Goal: Task Accomplishment & Management: Complete application form

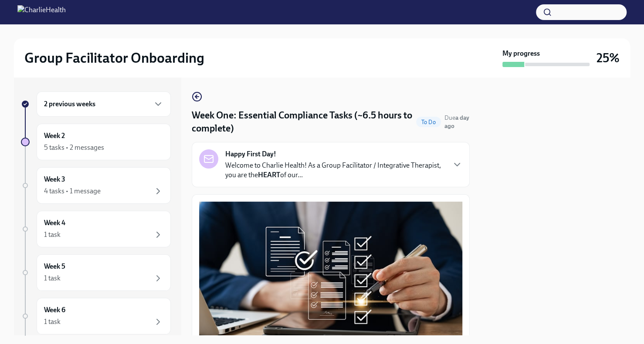
scroll to position [1901, 0]
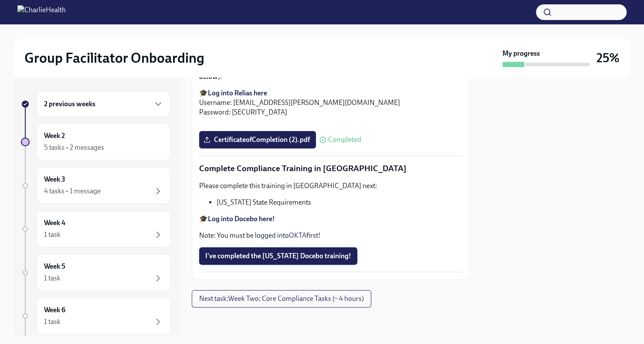
click at [314, 260] on span "I've completed the [US_STATE] Docebo training!" at bounding box center [278, 256] width 146 height 9
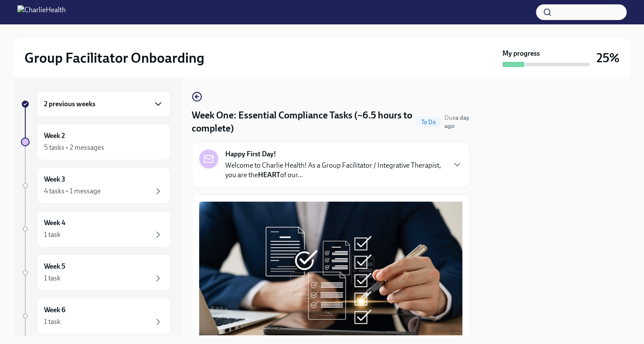
click at [153, 102] on icon "button" at bounding box center [158, 104] width 10 height 10
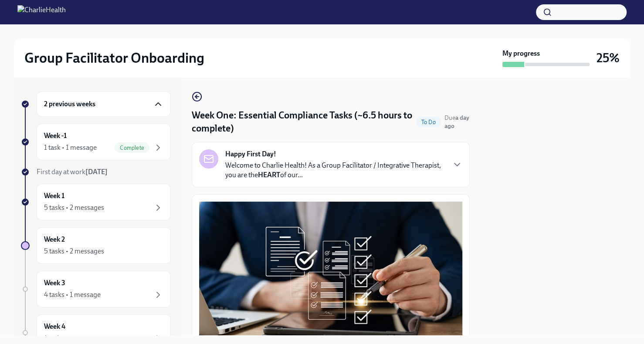
click at [152, 112] on div "2 previous weeks" at bounding box center [104, 103] width 134 height 25
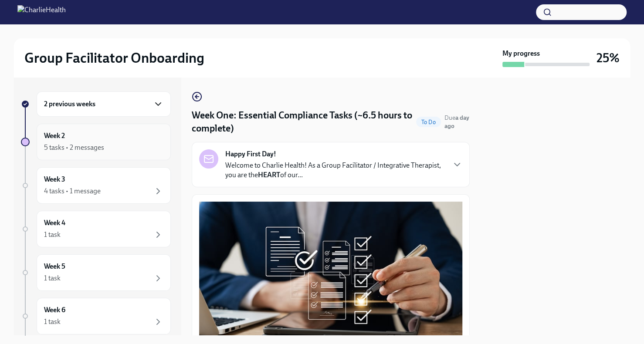
click at [130, 144] on div "5 tasks • 2 messages" at bounding box center [103, 147] width 119 height 10
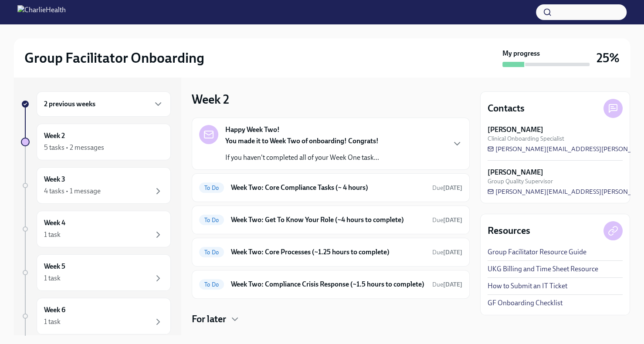
click at [116, 113] on div "2 previous weeks" at bounding box center [104, 103] width 134 height 25
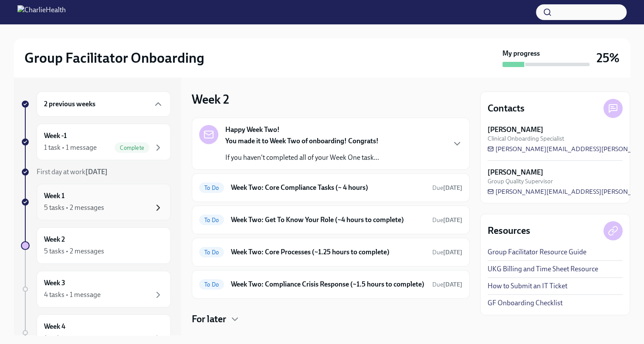
click at [153, 204] on icon "button" at bounding box center [158, 208] width 10 height 10
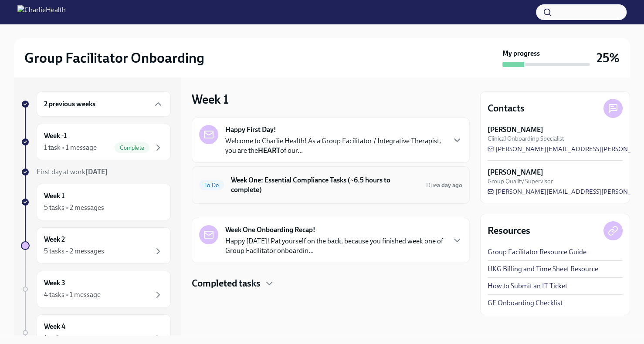
click at [393, 191] on h6 "Week One: Essential Compliance Tasks (~6.5 hours to complete)" at bounding box center [325, 185] width 188 height 19
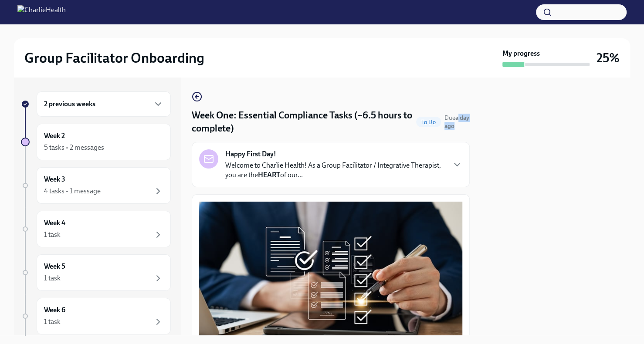
drag, startPoint x: 470, startPoint y: 108, endPoint x: 471, endPoint y: 125, distance: 17.0
click at [471, 125] on div "2 previous weeks Week 2 5 tasks • 2 messages Week 3 4 tasks • 1 message Week 4 …" at bounding box center [322, 207] width 616 height 258
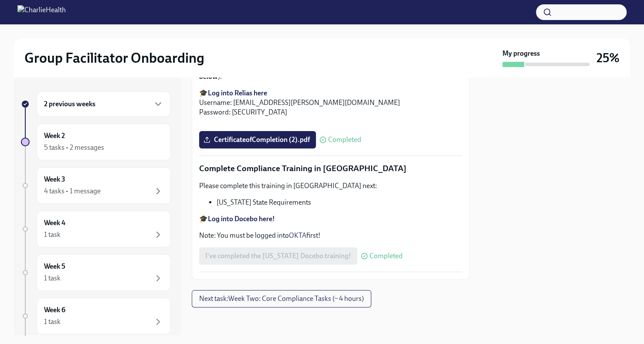
scroll to position [1901, 0]
drag, startPoint x: 470, startPoint y: 314, endPoint x: 467, endPoint y: 295, distance: 19.3
click at [467, 295] on div "2 previous weeks Week 2 5 tasks • 2 messages Week 3 4 tasks • 1 message Week 4 …" at bounding box center [322, 207] width 616 height 258
click at [99, 150] on div "5 tasks • 2 messages" at bounding box center [74, 148] width 60 height 10
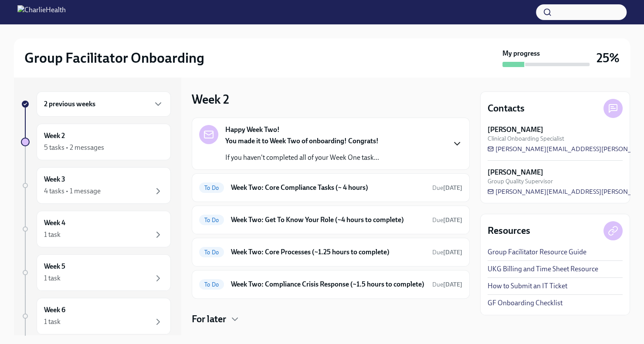
click at [452, 146] on icon "button" at bounding box center [457, 144] width 10 height 10
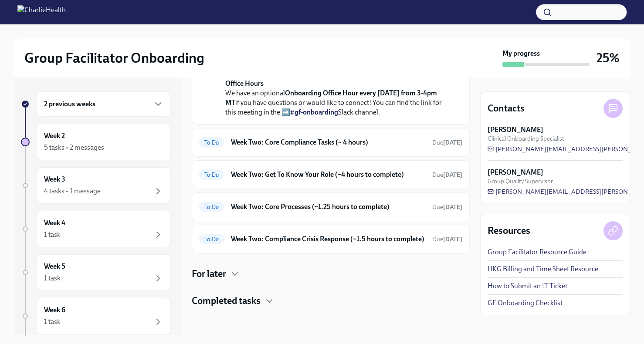
scroll to position [304, 0]
click at [373, 147] on h6 "Week Two: Core Compliance Tasks (~ 4 hours)" at bounding box center [328, 143] width 194 height 10
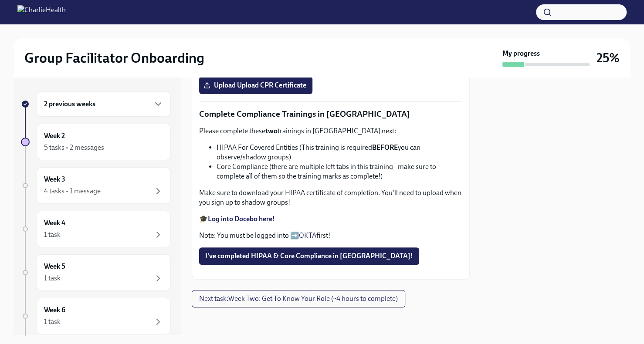
scroll to position [330, 0]
